Goal: Use online tool/utility: Utilize a website feature to perform a specific function

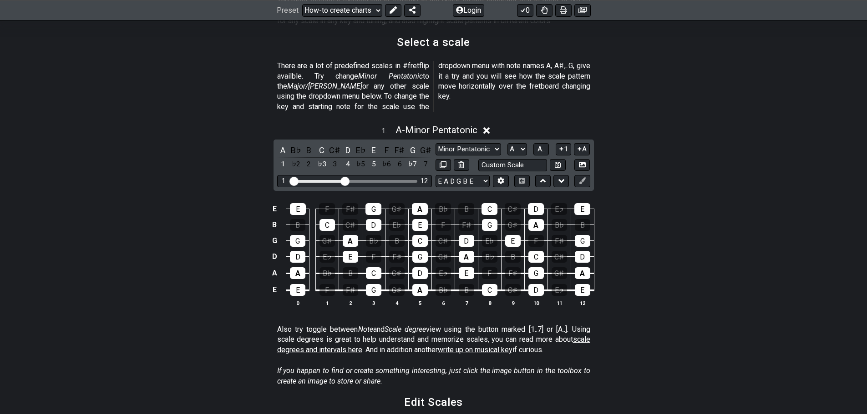
scroll to position [227, 0]
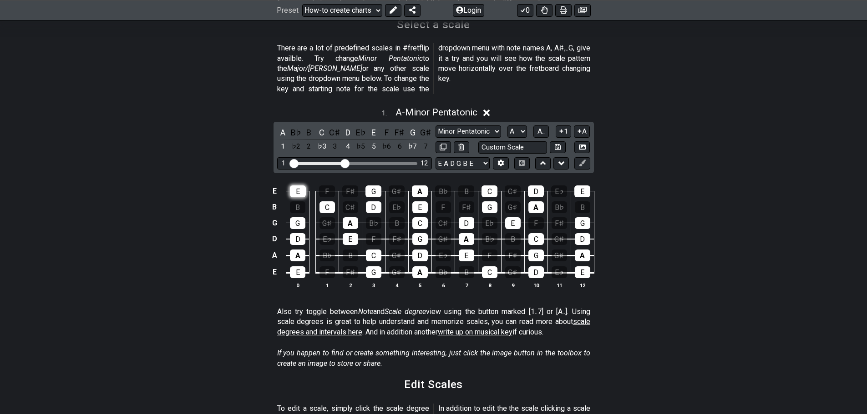
click at [295, 186] on div "E" at bounding box center [298, 192] width 16 height 12
click at [496, 126] on select "Minor Pentatonic New Scale Minor Pentatonic Major Pentatonic Minor Blues Major …" at bounding box center [468, 132] width 66 height 12
select select "Minor / Aeolian"
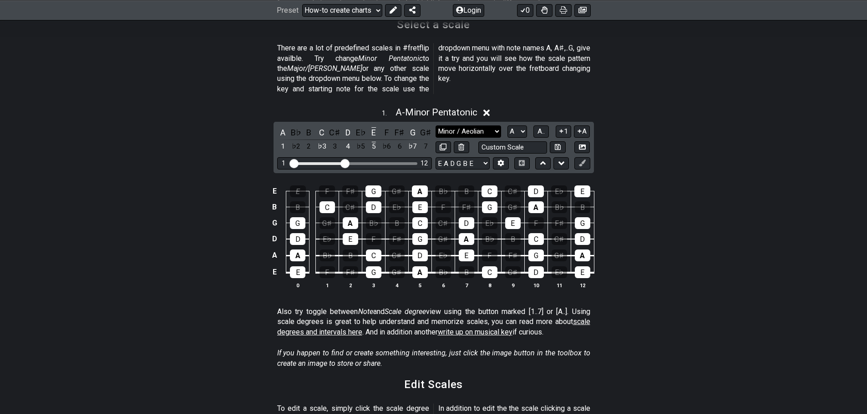
click at [435, 126] on select "Minor Pentatonic New Scale Minor Pentatonic Major Pentatonic Minor Blues Major …" at bounding box center [468, 132] width 66 height 12
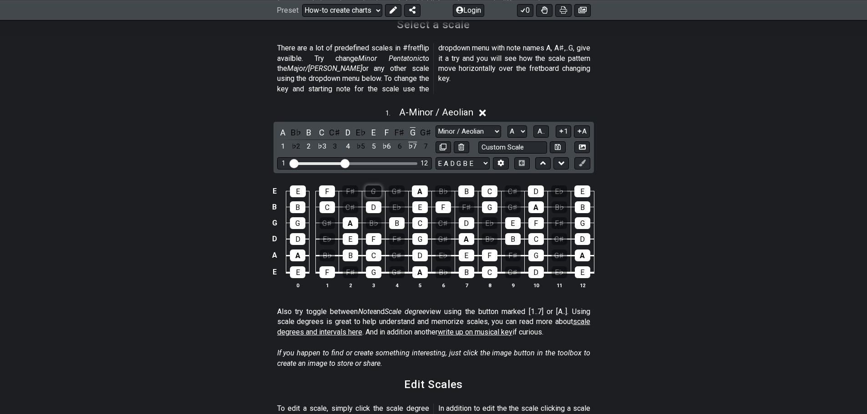
click at [375, 186] on div "G" at bounding box center [373, 192] width 16 height 12
click at [372, 202] on div "D" at bounding box center [373, 208] width 15 height 12
click at [327, 186] on div "F" at bounding box center [327, 192] width 16 height 12
click at [327, 202] on div "C" at bounding box center [326, 208] width 15 height 12
click at [352, 217] on div "A" at bounding box center [350, 223] width 15 height 12
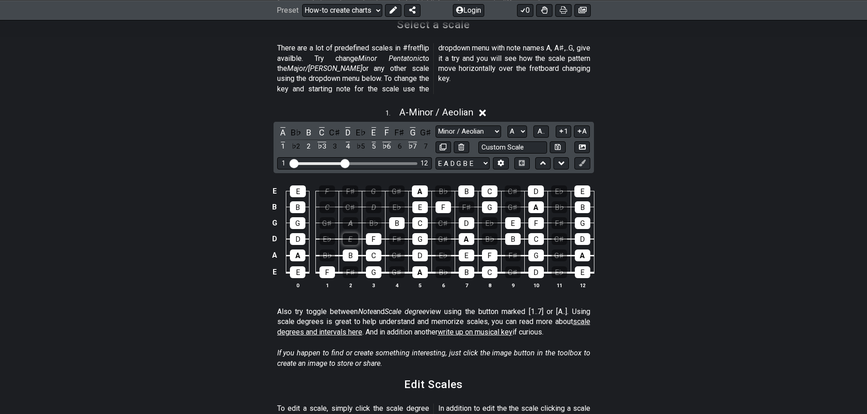
click at [352, 233] on div "E" at bounding box center [350, 239] width 15 height 12
click at [350, 250] on div "B" at bounding box center [350, 256] width 15 height 12
click at [326, 267] on div "F" at bounding box center [326, 273] width 15 height 12
drag, startPoint x: 372, startPoint y: 232, endPoint x: 373, endPoint y: 244, distance: 11.8
click at [373, 233] on div "F" at bounding box center [373, 239] width 15 height 12
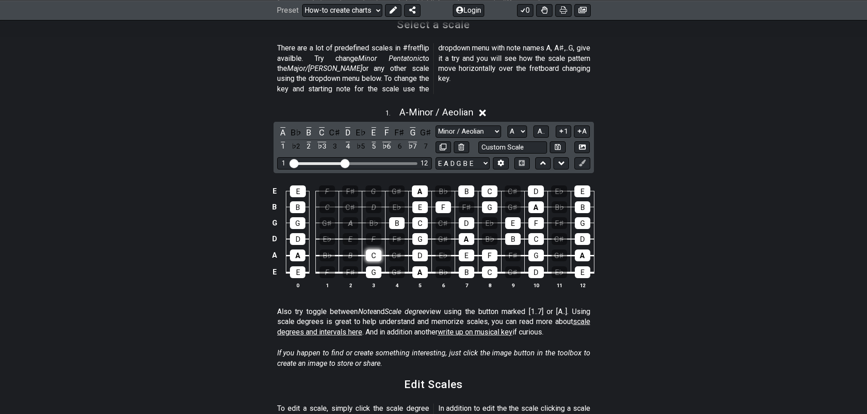
click at [373, 250] on div "C" at bounding box center [373, 256] width 15 height 12
drag, startPoint x: 373, startPoint y: 263, endPoint x: 388, endPoint y: 227, distance: 39.6
click at [373, 267] on div "G" at bounding box center [373, 273] width 15 height 12
click at [395, 217] on div "B" at bounding box center [396, 223] width 15 height 12
click at [423, 233] on div "G" at bounding box center [419, 239] width 15 height 12
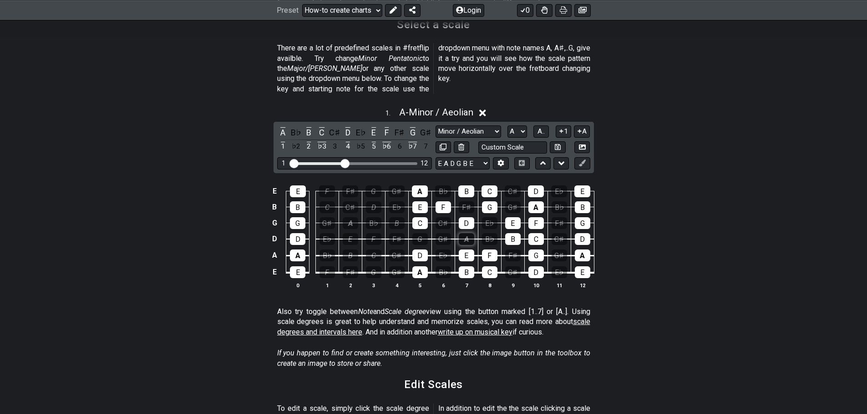
click at [468, 233] on div "A" at bounding box center [466, 239] width 15 height 12
click at [419, 250] on div "D" at bounding box center [419, 256] width 15 height 12
click at [465, 250] on div "E" at bounding box center [466, 256] width 15 height 12
click at [416, 267] on div "A" at bounding box center [419, 273] width 15 height 12
click at [472, 267] on div "B" at bounding box center [466, 273] width 15 height 12
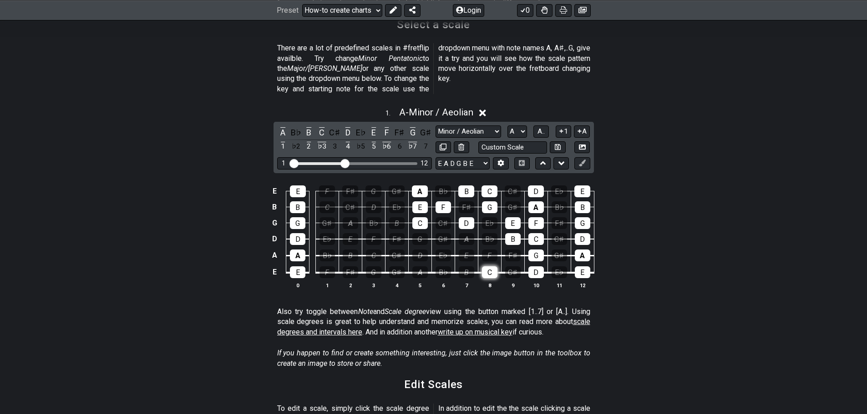
drag, startPoint x: 486, startPoint y: 244, endPoint x: 486, endPoint y: 257, distance: 13.2
click at [486, 250] on div "F" at bounding box center [489, 256] width 15 height 12
drag, startPoint x: 488, startPoint y: 266, endPoint x: 503, endPoint y: 242, distance: 27.6
click at [489, 267] on div "C" at bounding box center [489, 273] width 15 height 12
click at [509, 233] on div "B" at bounding box center [512, 239] width 15 height 12
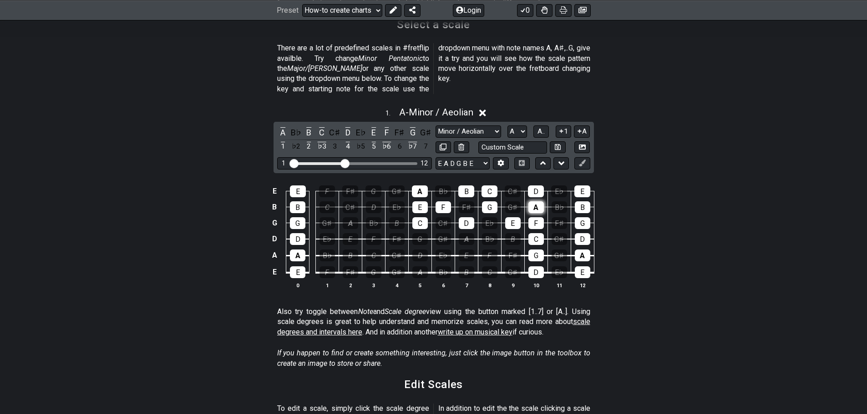
drag, startPoint x: 515, startPoint y: 216, endPoint x: 528, endPoint y: 197, distance: 22.5
click at [515, 217] on div "E" at bounding box center [512, 223] width 15 height 12
click at [535, 186] on div "D" at bounding box center [536, 192] width 16 height 12
drag, startPoint x: 534, startPoint y: 197, endPoint x: 534, endPoint y: 211, distance: 13.6
click at [534, 202] on div "A" at bounding box center [535, 208] width 15 height 12
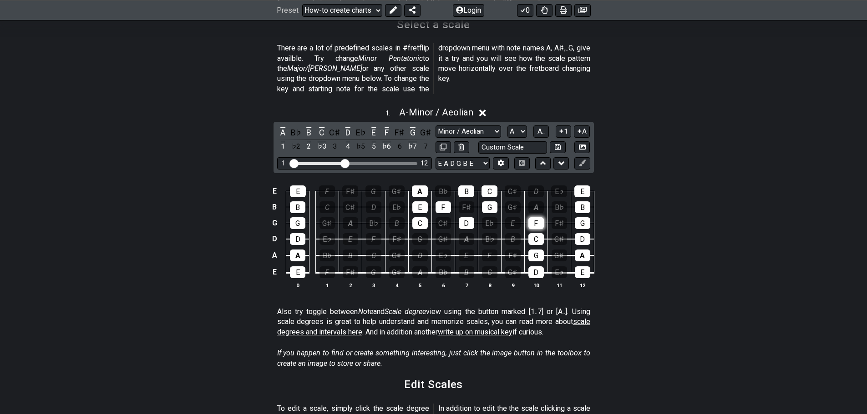
click at [535, 217] on div "F" at bounding box center [535, 223] width 15 height 12
drag, startPoint x: 534, startPoint y: 231, endPoint x: 532, endPoint y: 247, distance: 15.6
click at [534, 233] on div "C" at bounding box center [535, 239] width 15 height 12
drag, startPoint x: 532, startPoint y: 247, endPoint x: 530, endPoint y: 258, distance: 10.6
click at [532, 250] on div "G" at bounding box center [535, 256] width 15 height 12
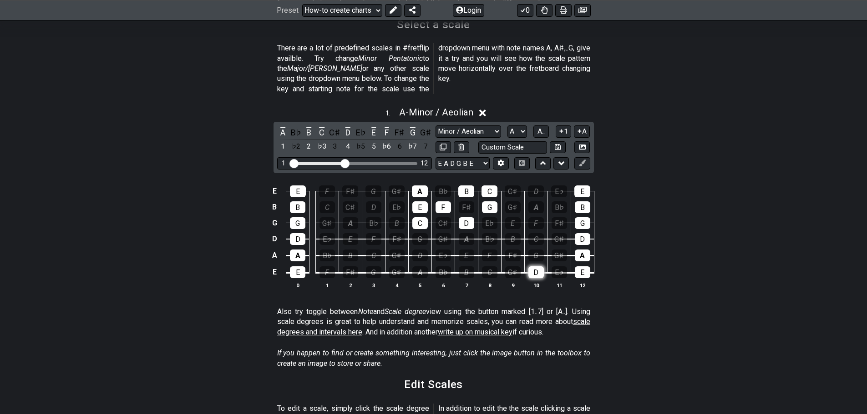
click at [529, 267] on div "D" at bounding box center [535, 273] width 15 height 12
drag, startPoint x: 580, startPoint y: 263, endPoint x: 580, endPoint y: 240, distance: 23.2
click at [580, 267] on div "E" at bounding box center [582, 273] width 15 height 12
click at [580, 239] on td "A" at bounding box center [581, 247] width 23 height 17
click at [584, 223] on td "D" at bounding box center [581, 231] width 23 height 16
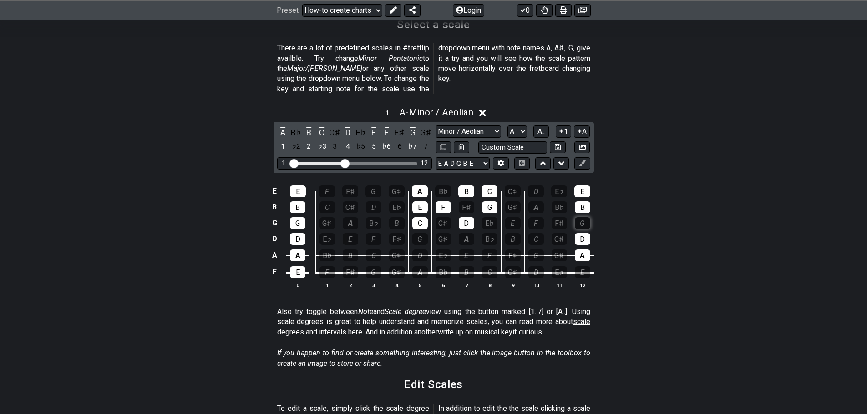
click at [586, 217] on div "G" at bounding box center [582, 223] width 15 height 12
drag, startPoint x: 585, startPoint y: 235, endPoint x: 585, endPoint y: 241, distance: 5.5
click at [585, 239] on td "A" at bounding box center [581, 247] width 23 height 17
click at [581, 250] on div "A" at bounding box center [582, 256] width 15 height 12
click at [581, 233] on div "D" at bounding box center [582, 239] width 15 height 12
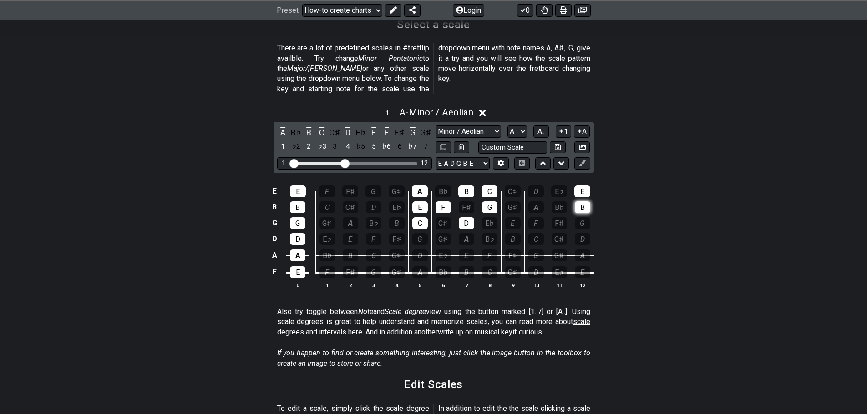
click at [589, 202] on div "B" at bounding box center [582, 208] width 15 height 12
click at [588, 186] on div "E" at bounding box center [582, 192] width 16 height 12
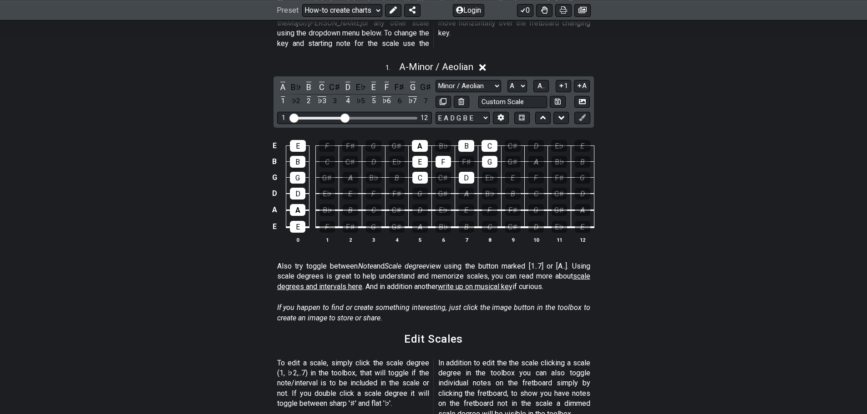
scroll to position [227, 0]
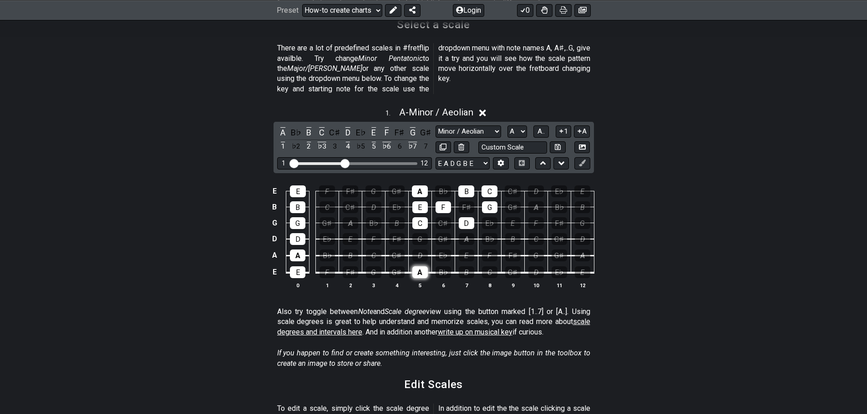
click at [421, 267] on div "A" at bounding box center [419, 273] width 15 height 12
click at [466, 267] on div "B" at bounding box center [466, 273] width 15 height 12
click at [483, 267] on div "C" at bounding box center [489, 273] width 15 height 12
click at [421, 250] on div "D" at bounding box center [419, 256] width 15 height 12
drag, startPoint x: 464, startPoint y: 244, endPoint x: 472, endPoint y: 243, distance: 8.7
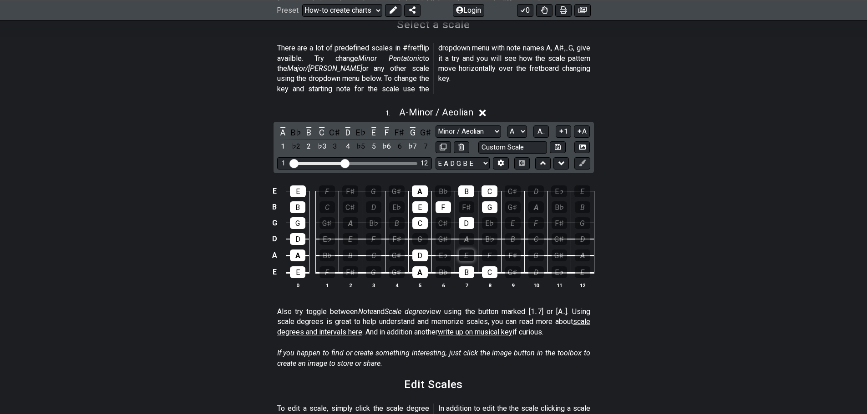
click at [464, 250] on div "E" at bounding box center [466, 256] width 15 height 12
click at [487, 250] on div "F" at bounding box center [489, 256] width 15 height 12
drag, startPoint x: 418, startPoint y: 229, endPoint x: 452, endPoint y: 230, distance: 34.6
click at [419, 233] on div "G" at bounding box center [419, 239] width 15 height 12
click at [470, 233] on div "A" at bounding box center [466, 239] width 15 height 12
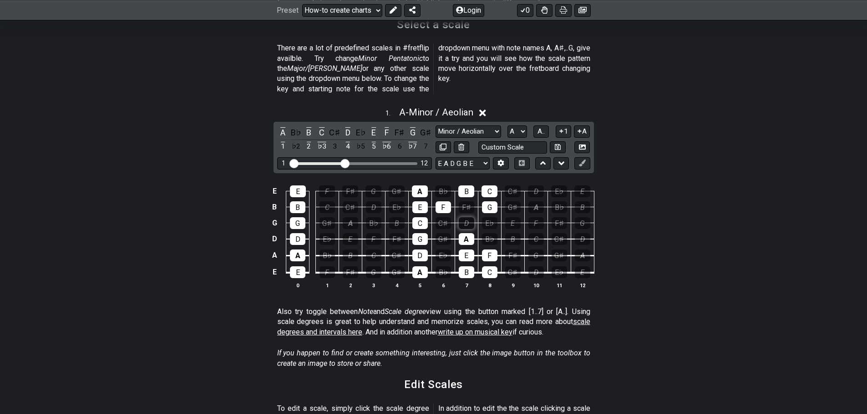
click at [468, 217] on div "D" at bounding box center [466, 223] width 15 height 12
click at [424, 217] on div "C" at bounding box center [419, 223] width 15 height 12
click at [439, 202] on div "F" at bounding box center [442, 208] width 15 height 12
click at [419, 202] on div "E" at bounding box center [419, 208] width 15 height 12
drag, startPoint x: 417, startPoint y: 187, endPoint x: 456, endPoint y: 180, distance: 39.7
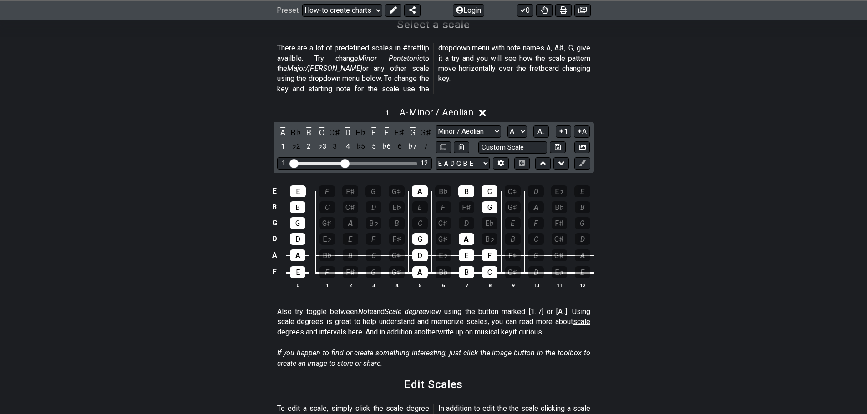
click at [417, 186] on tbody "E E F F♯ G G♯ A B♭ B C C♯ D E♭ E B B C C♯ D E♭ E F F♯ G G♯ A B♭ B G G G♯ A B♭ B…" at bounding box center [431, 229] width 325 height 107
click at [462, 186] on div "B" at bounding box center [466, 192] width 16 height 12
click at [496, 186] on div "C" at bounding box center [489, 192] width 16 height 12
click at [491, 202] on div "G" at bounding box center [489, 208] width 15 height 12
click at [420, 186] on div "A" at bounding box center [420, 192] width 16 height 12
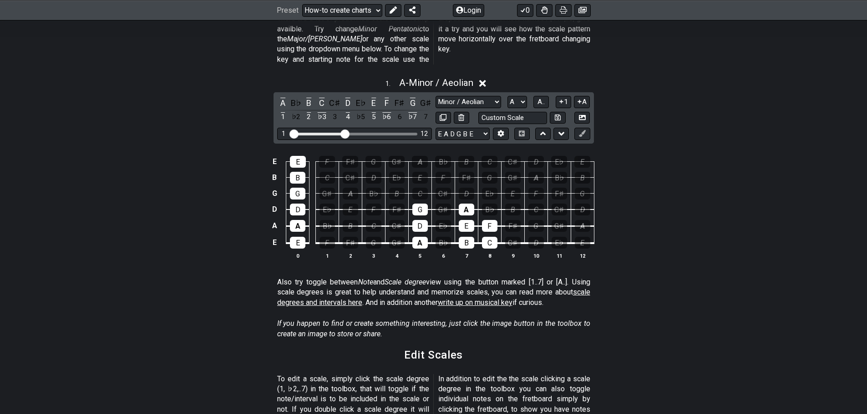
scroll to position [273, 0]
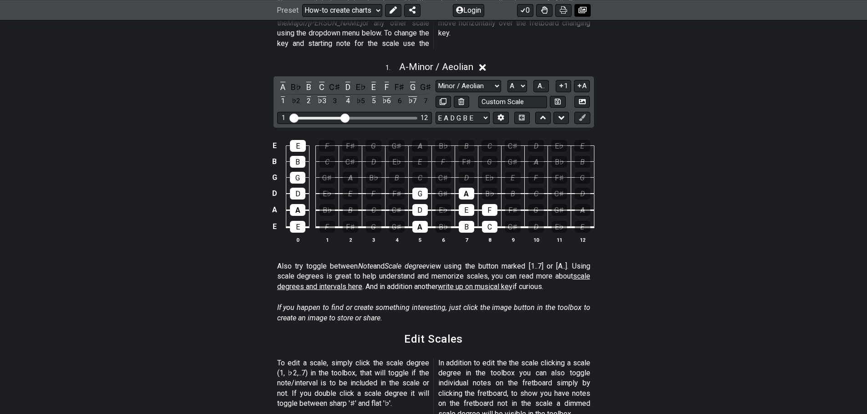
click at [580, 10] on icon at bounding box center [582, 10] width 8 height 6
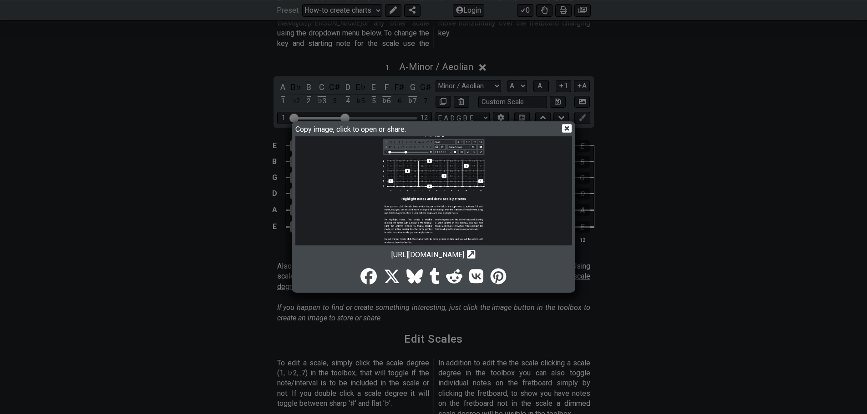
scroll to position [149, 0]
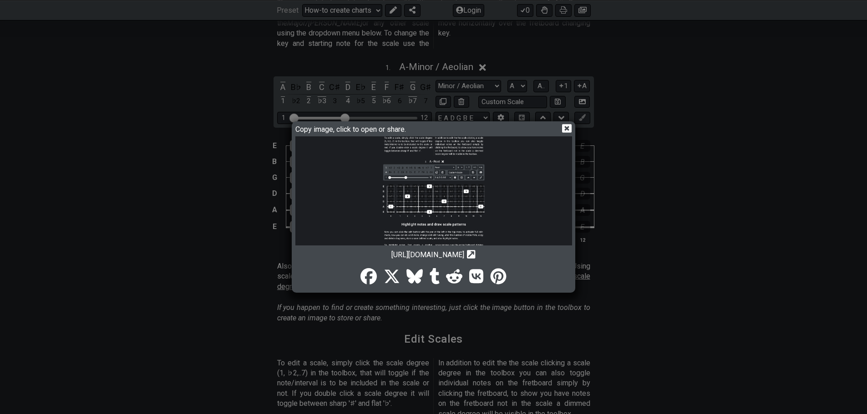
click at [566, 130] on icon at bounding box center [567, 129] width 10 height 10
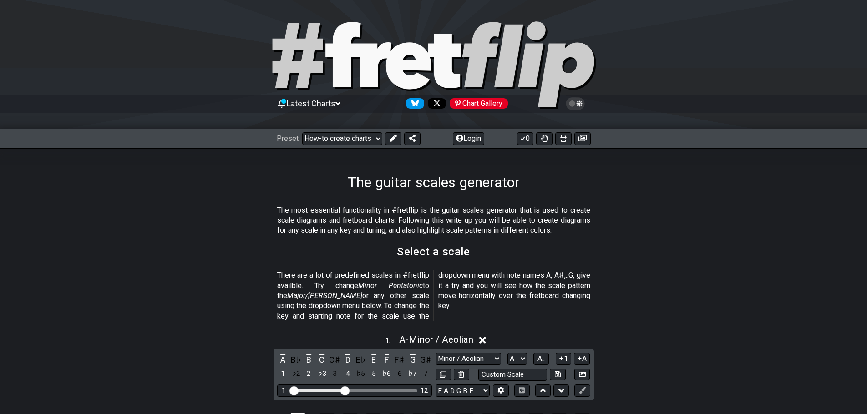
scroll to position [0, 0]
